Goal: Communication & Community: Answer question/provide support

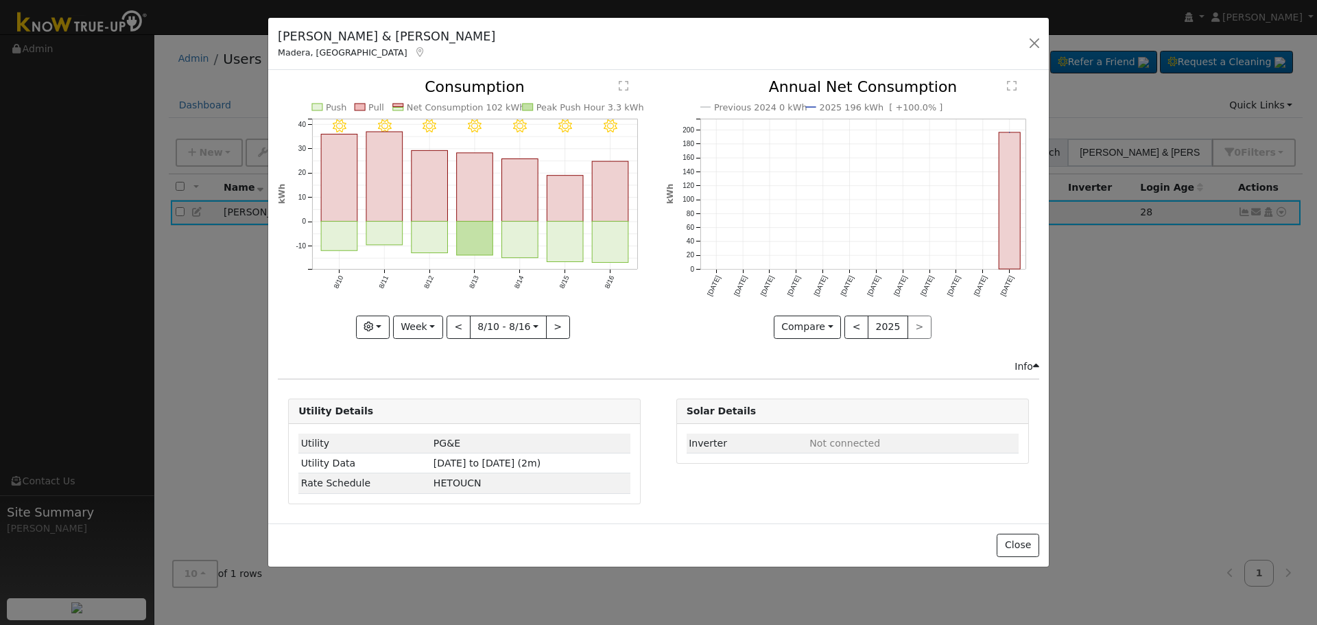
click at [1020, 45] on div "[PERSON_NAME] & [PERSON_NAME] [PERSON_NAME], CA Default Default [STREET_ADDRESS…" at bounding box center [658, 44] width 781 height 53
click at [1030, 37] on button "button" at bounding box center [1035, 43] width 19 height 19
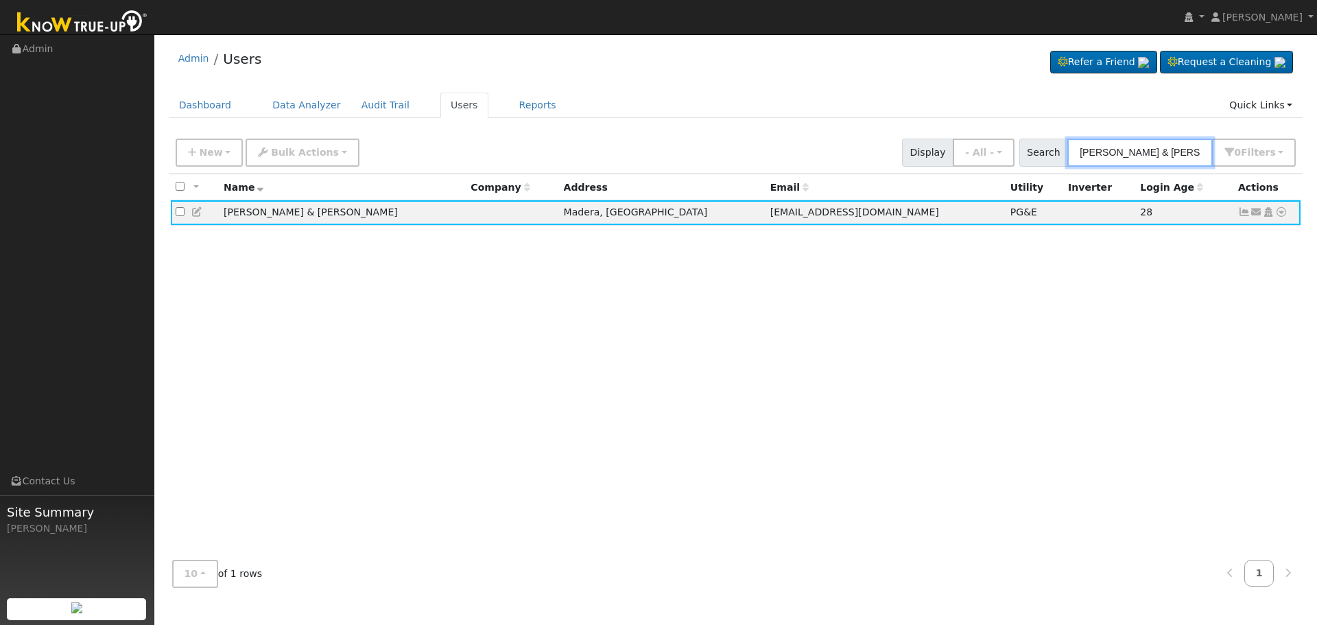
drag, startPoint x: 893, startPoint y: 167, endPoint x: 489, endPoint y: 177, distance: 403.6
click at [0, 0] on div "New Add User Quick Add Quick Connect Quick Convert Lead Bulk Actions Send Email…" at bounding box center [0, 0] width 0 height 0
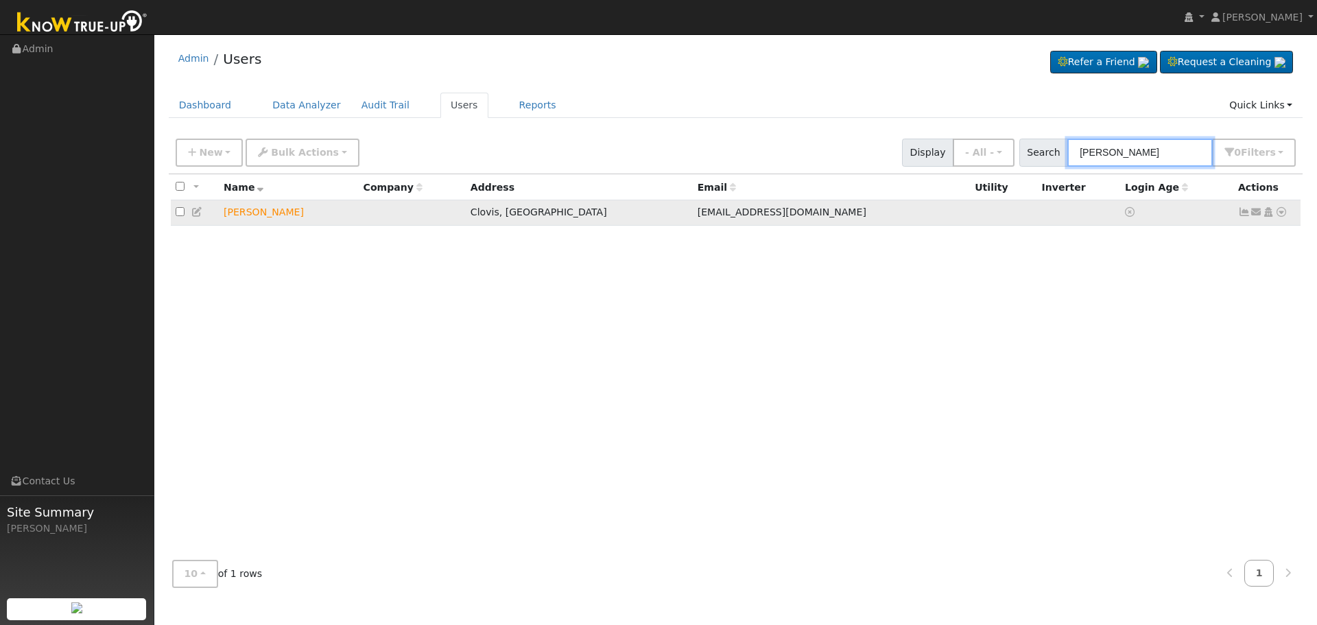
type input "[PERSON_NAME]"
click at [1256, 214] on icon at bounding box center [1257, 212] width 12 height 10
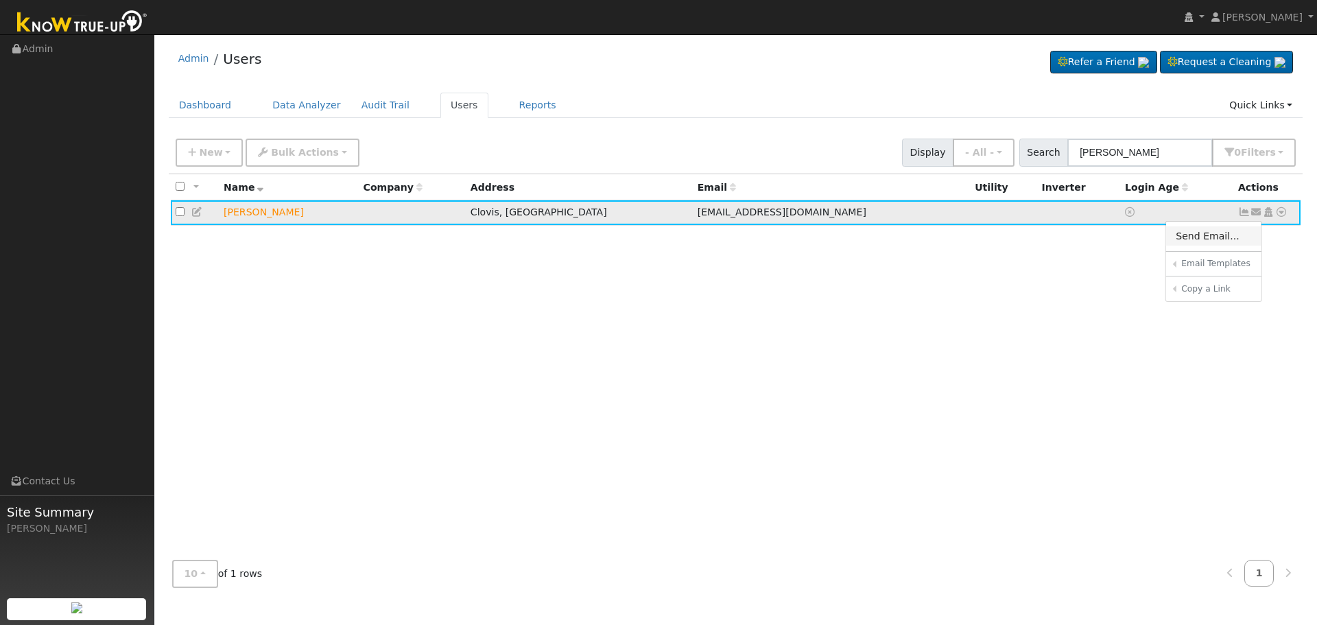
click at [1192, 239] on link "Send Email..." at bounding box center [1213, 235] width 95 height 19
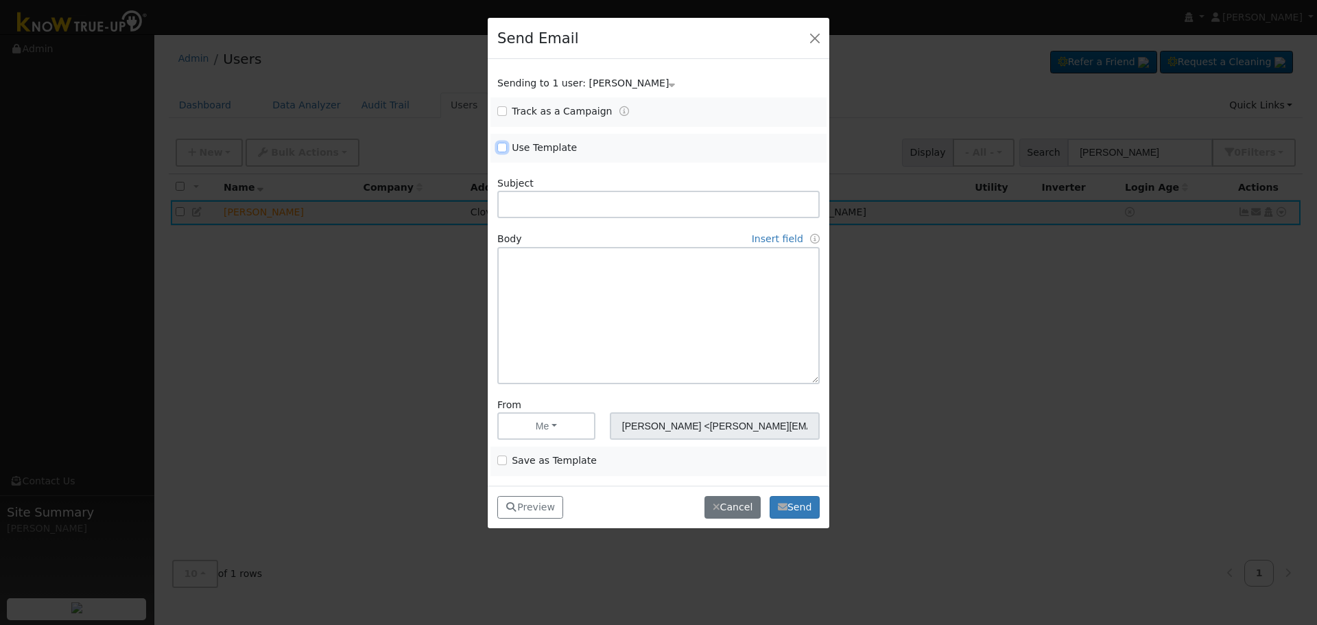
click at [504, 145] on input "Use Template" at bounding box center [502, 148] width 10 height 10
checkbox input "true"
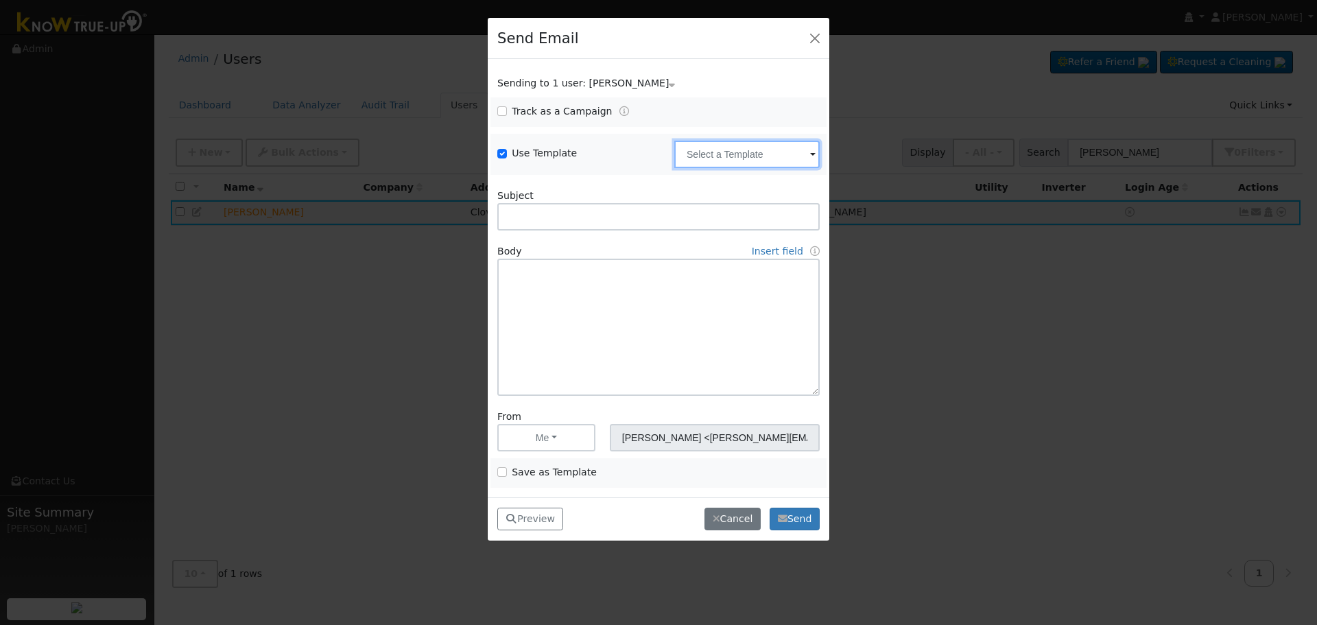
click at [712, 159] on input "text" at bounding box center [746, 154] width 145 height 27
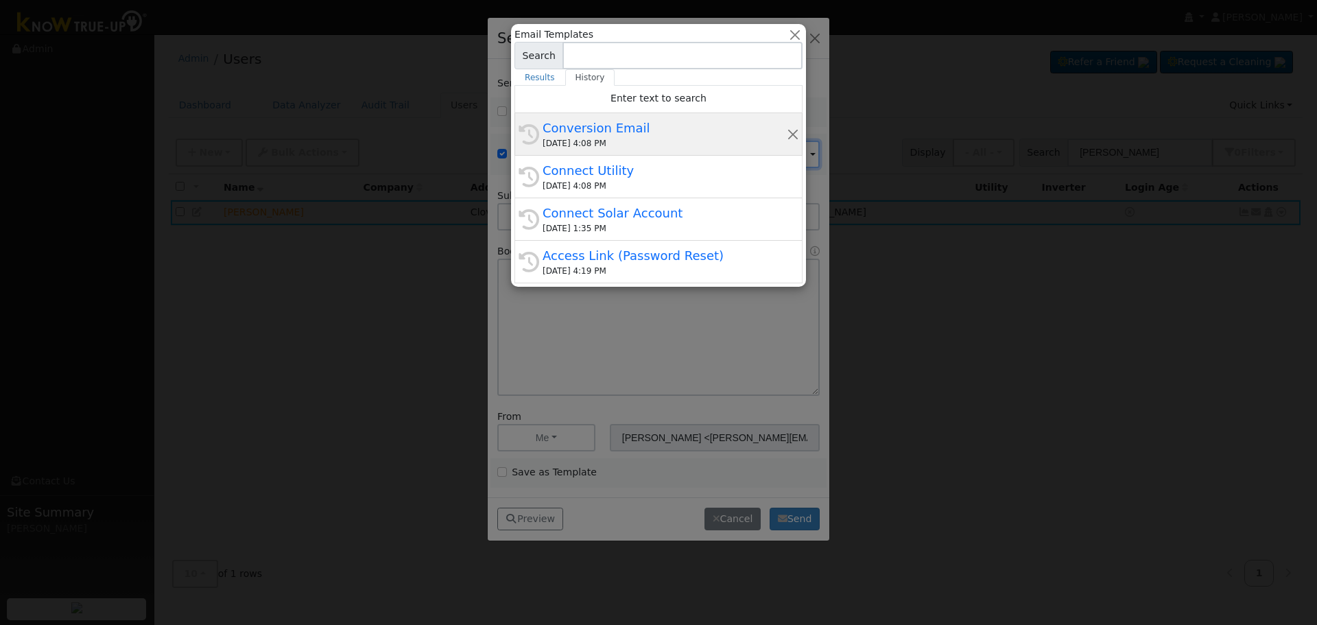
click at [602, 137] on div "[DATE] 4:08 PM" at bounding box center [665, 143] width 244 height 12
type input "Conversion Email"
type input "Connect Your Utility Account"
type textarea "Dear {user_fname}, The first step is to connect your electric utility account. …"
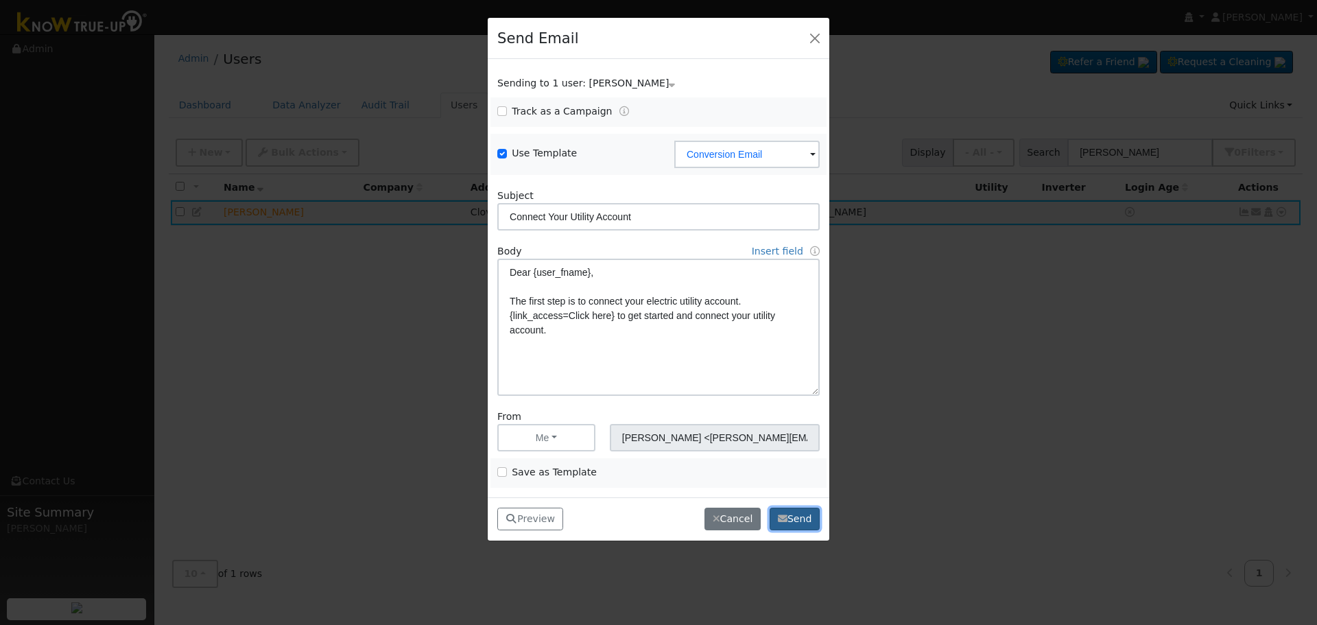
click at [793, 518] on button "Send" at bounding box center [795, 519] width 50 height 23
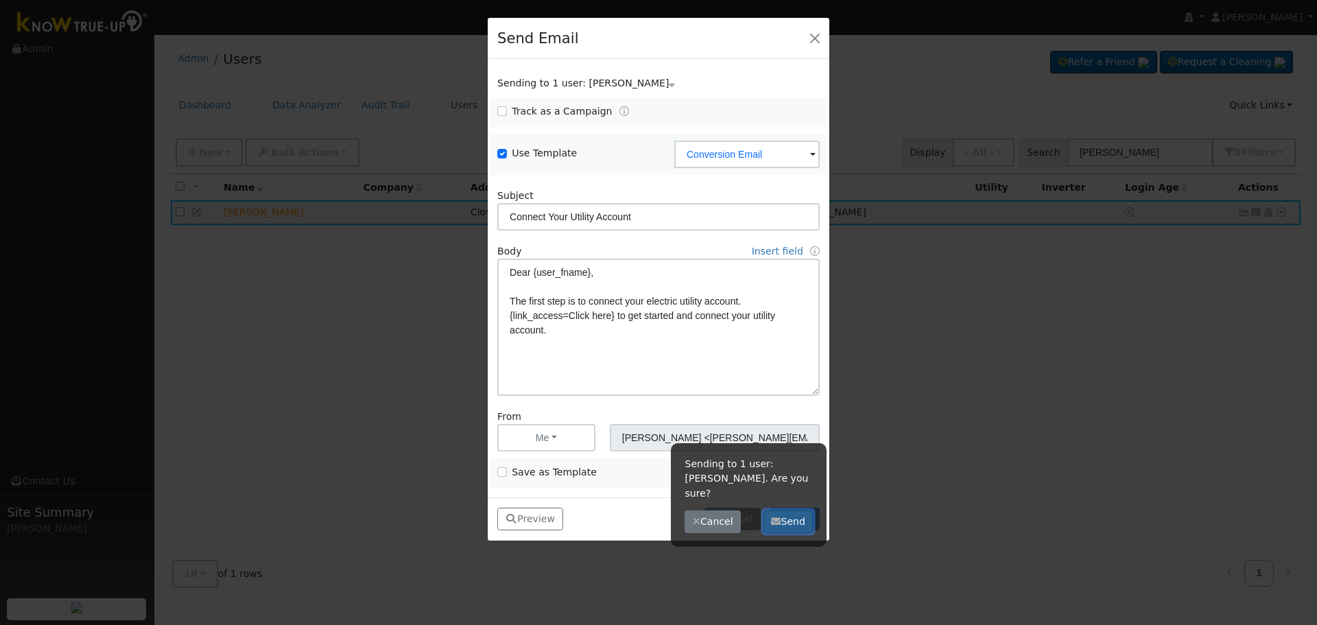
click at [785, 510] on button "Send" at bounding box center [789, 521] width 50 height 23
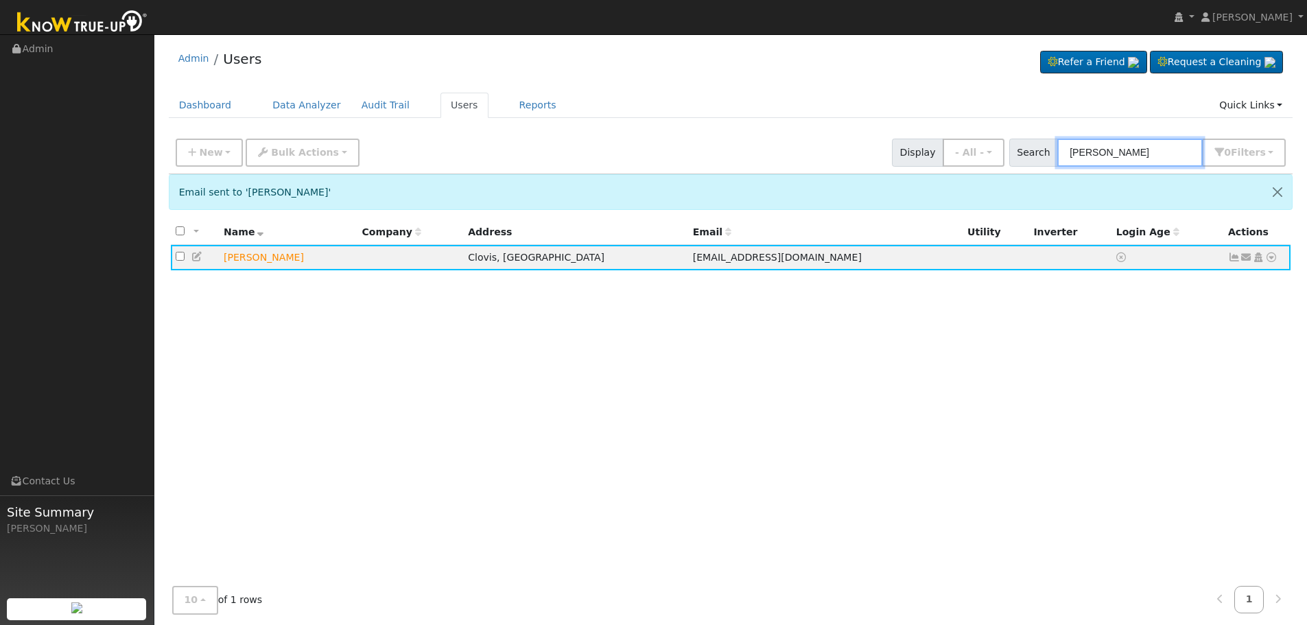
drag, startPoint x: 1162, startPoint y: 160, endPoint x: 665, endPoint y: 146, distance: 496.9
click at [722, 150] on div "New Add User Quick Add Quick Connect Quick Convert Lead Bulk Actions Send Email…" at bounding box center [731, 150] width 1116 height 33
